Goal: Task Accomplishment & Management: Manage account settings

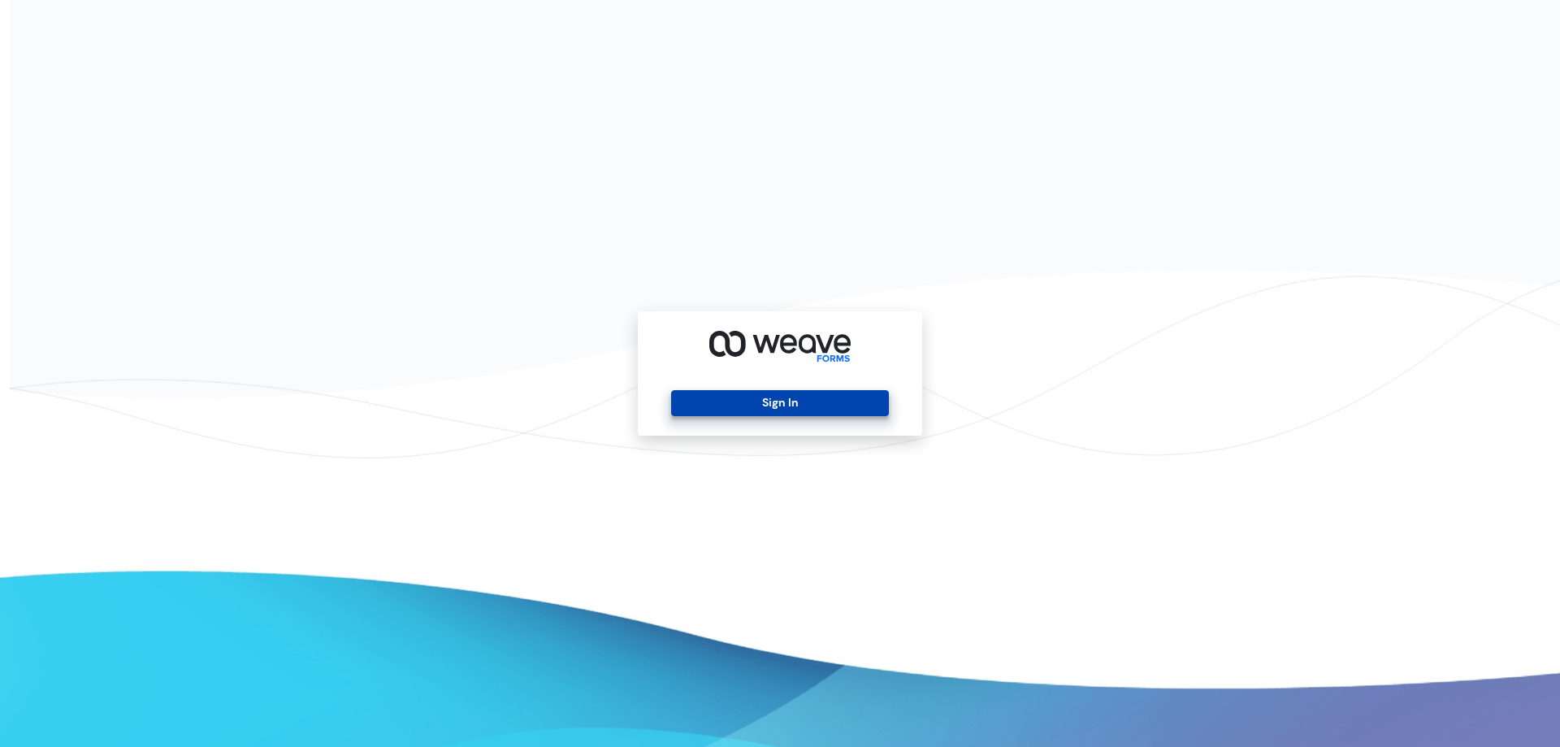
click at [830, 402] on button "Sign In" at bounding box center [779, 403] width 217 height 26
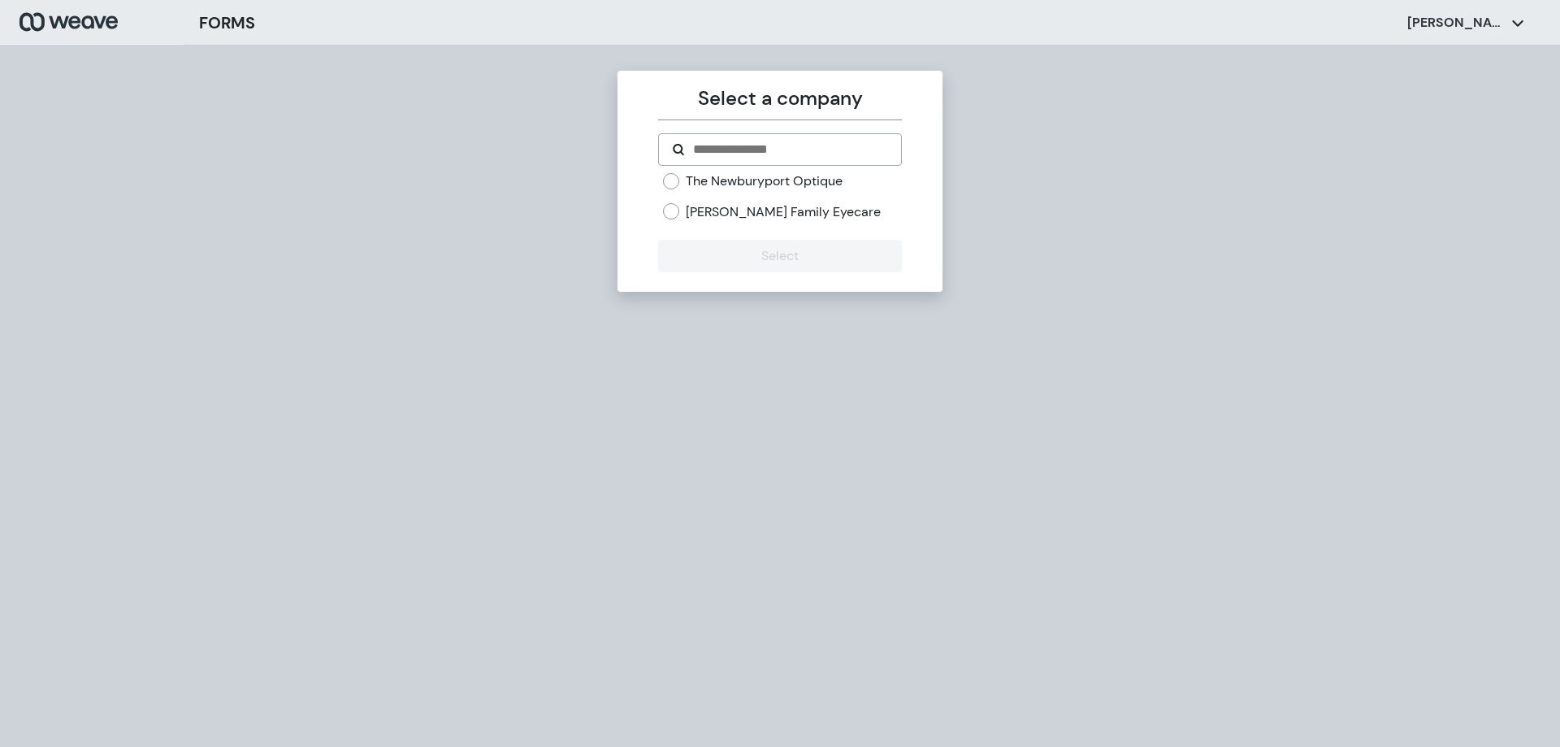
click at [716, 208] on label "[PERSON_NAME] Family Eyecare" at bounding box center [783, 212] width 195 height 18
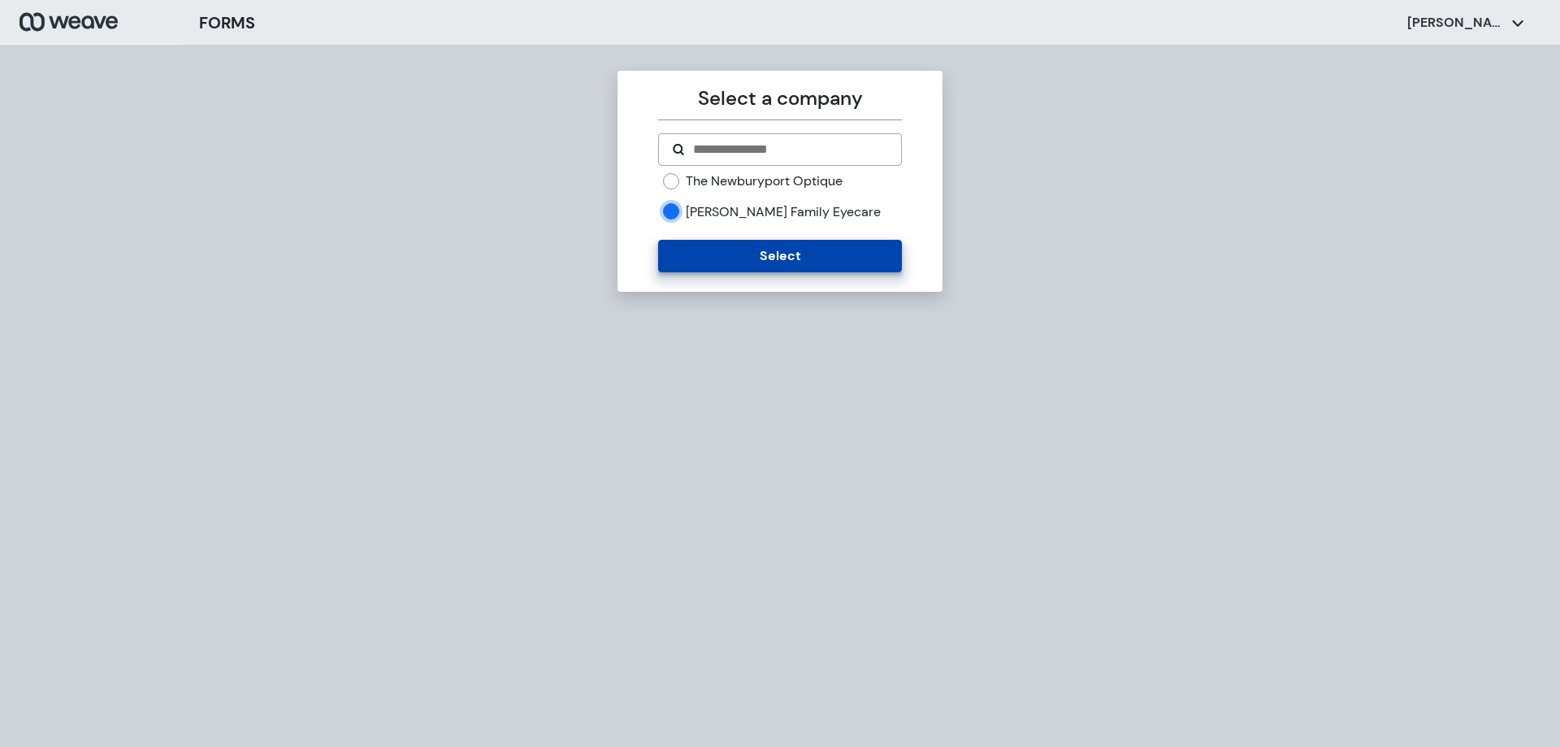
click at [738, 250] on button "Select" at bounding box center [779, 256] width 243 height 33
